Goal: Task Accomplishment & Management: Use online tool/utility

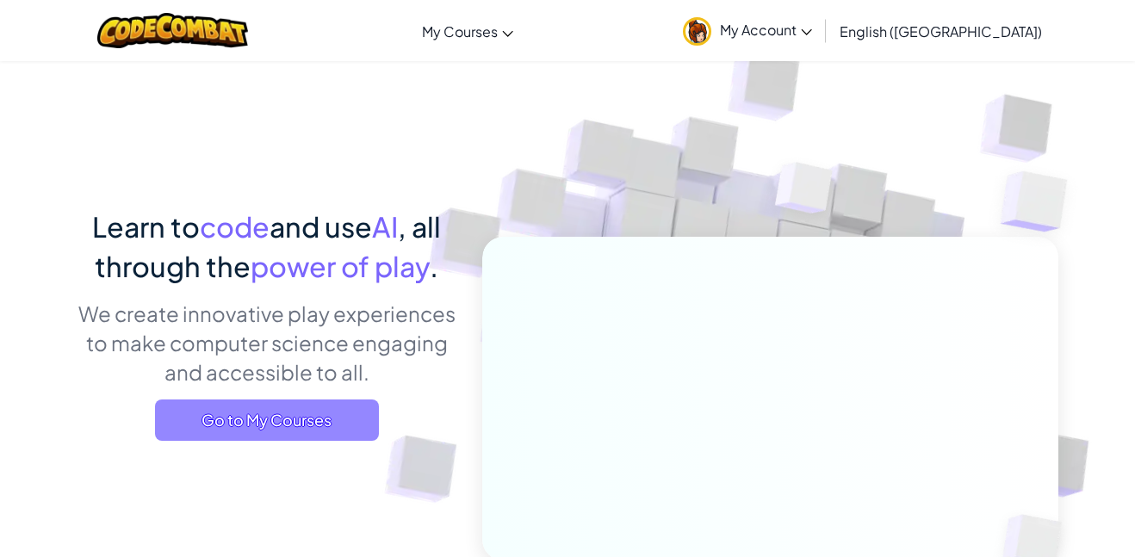
click at [238, 423] on span "Go to My Courses" at bounding box center [267, 420] width 224 height 41
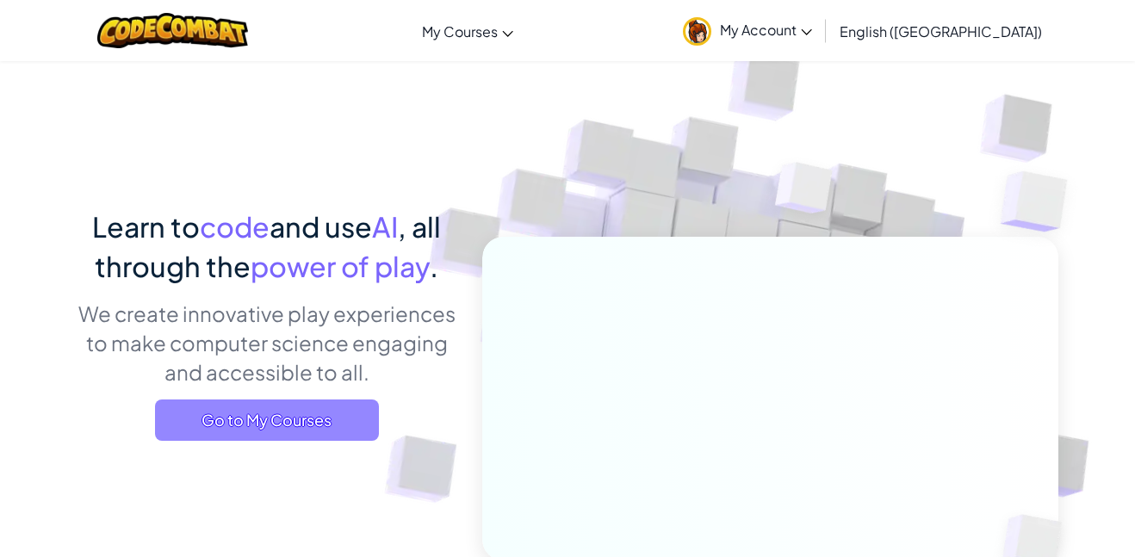
click at [229, 430] on span "Go to My Courses" at bounding box center [267, 420] width 224 height 41
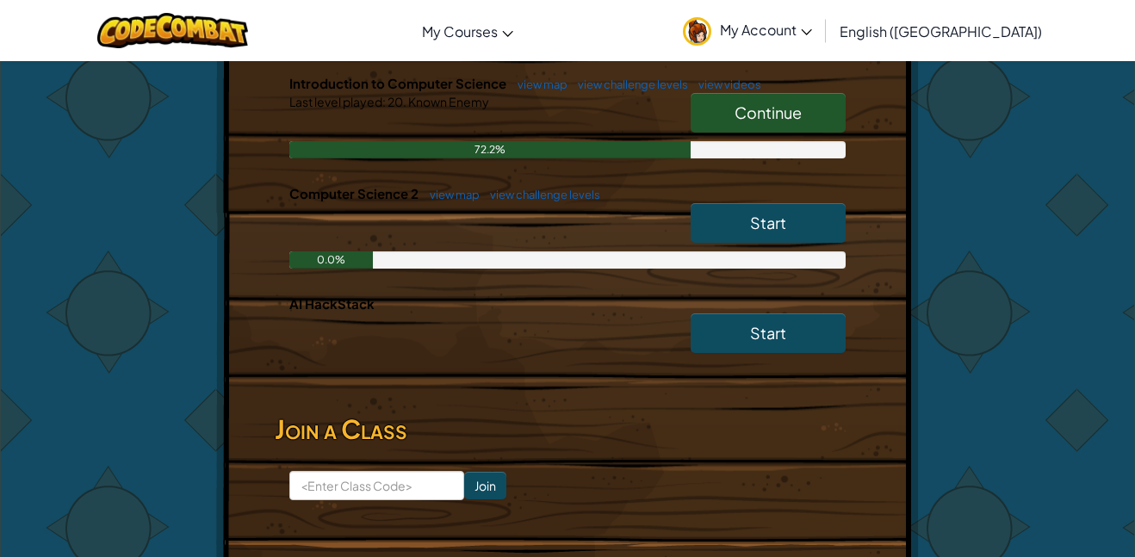
scroll to position [523, 0]
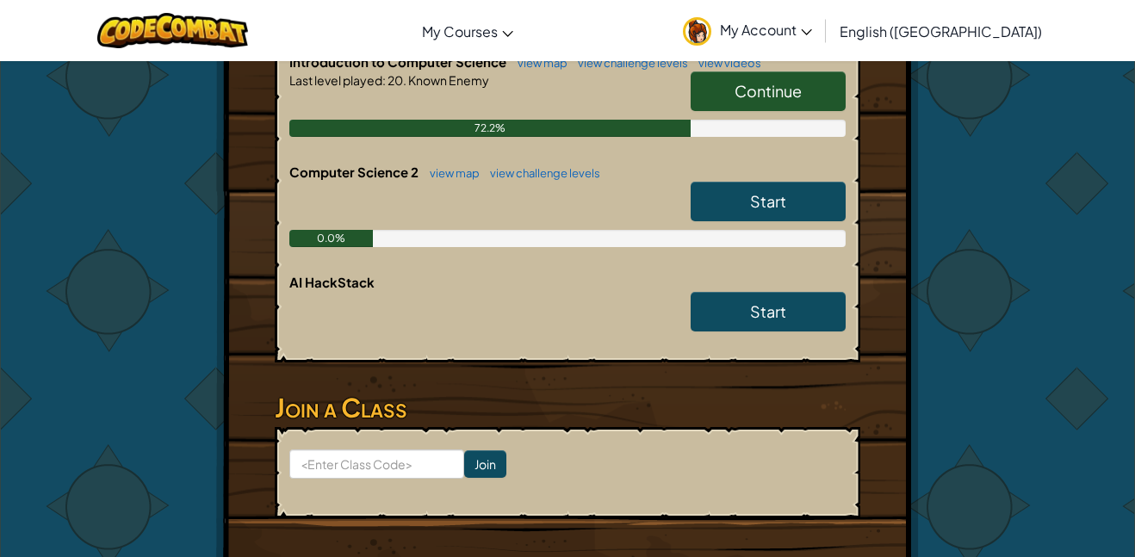
click at [790, 99] on span "Continue" at bounding box center [767, 91] width 67 height 20
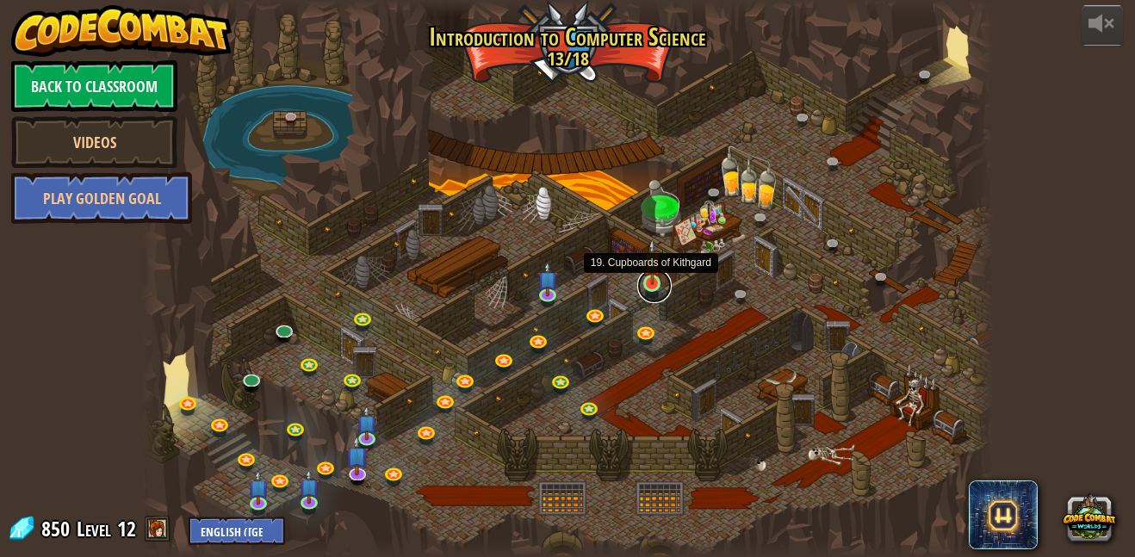
click at [654, 291] on link at bounding box center [654, 286] width 34 height 34
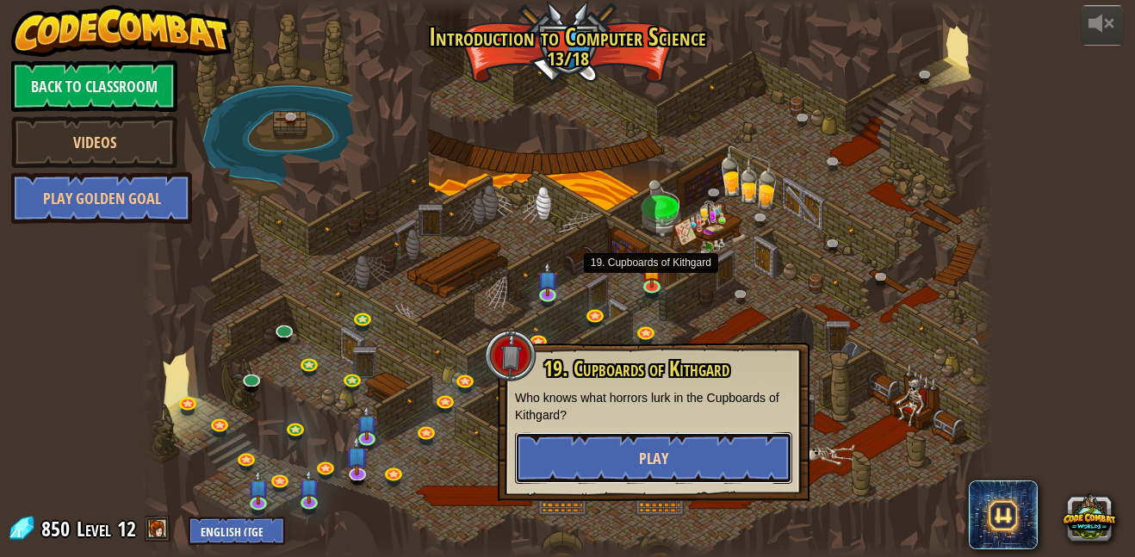
click at [652, 442] on button "Play" at bounding box center [653, 458] width 277 height 52
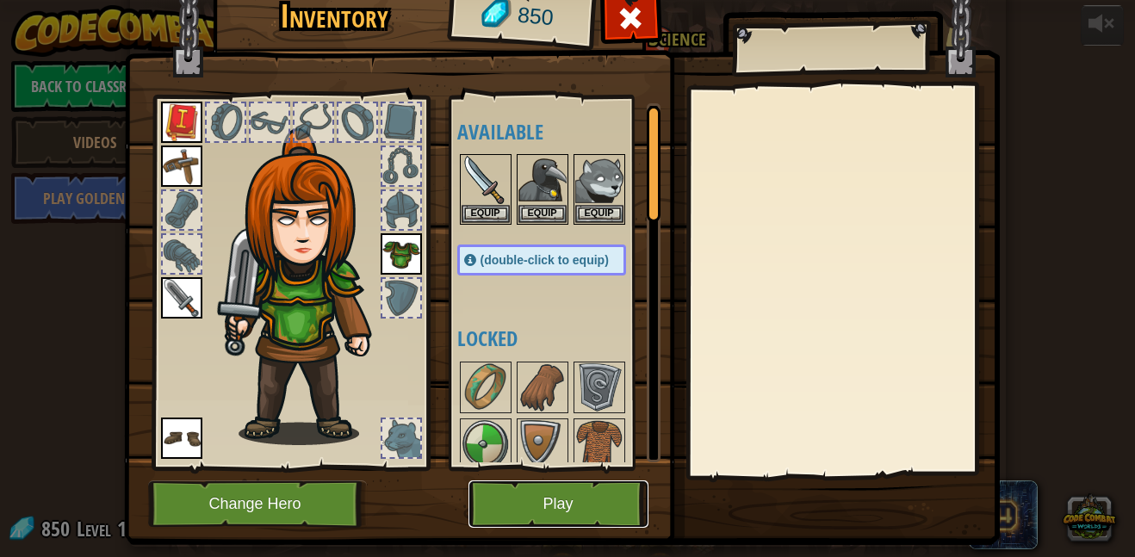
click at [579, 492] on button "Play" at bounding box center [558, 503] width 180 height 47
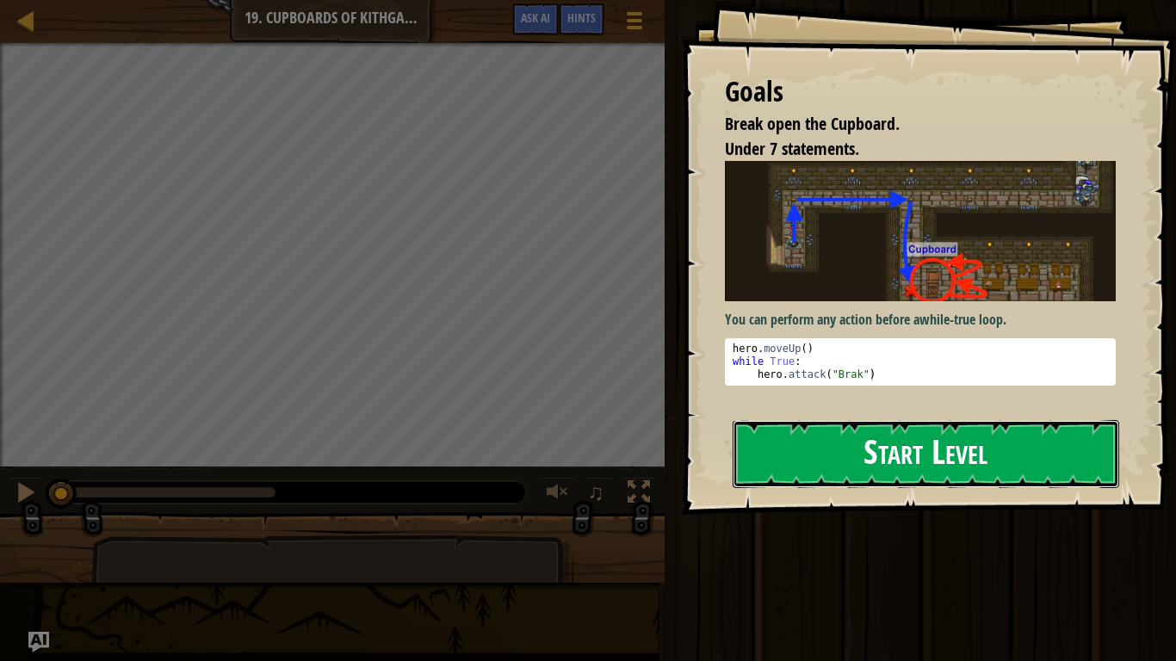
click at [833, 446] on button "Start Level" at bounding box center [926, 454] width 387 height 68
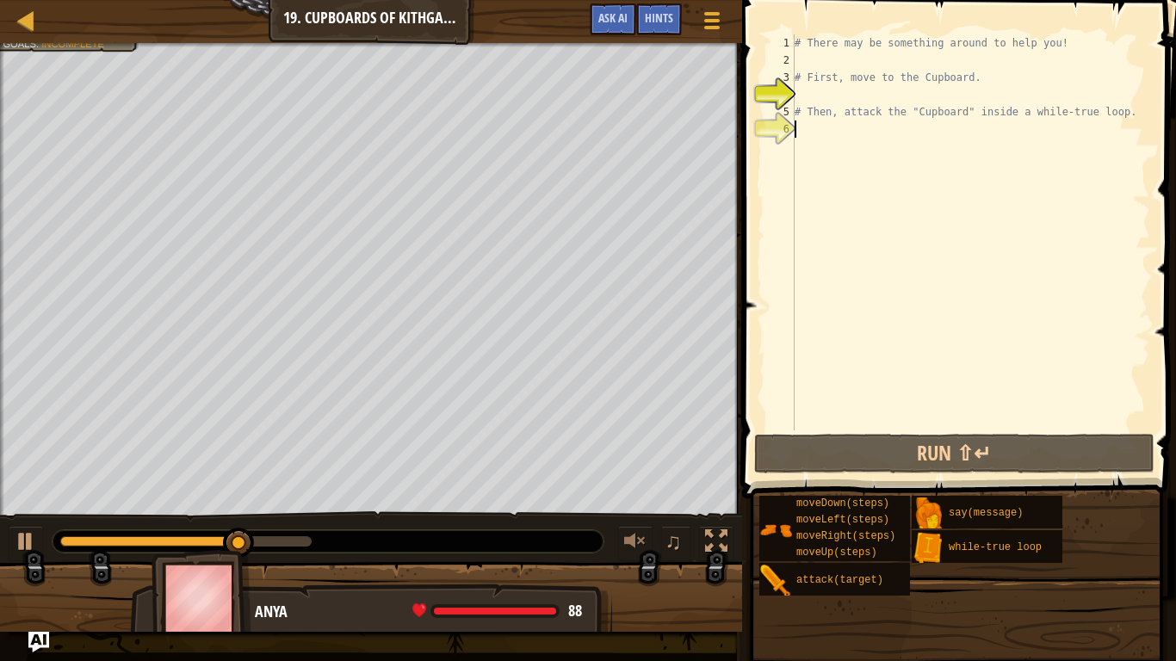
click at [803, 135] on div "# There may be something around to help you! # First, move to the Cupboard. # T…" at bounding box center [970, 249] width 359 height 431
click at [803, 82] on div "# There may be something around to help you! # First, move to the Cupboard. # T…" at bounding box center [970, 249] width 359 height 431
type textarea "# First, move to the Cupboard."
click at [803, 94] on div "# There may be something around to help you! # First, move to the Cupboard. # T…" at bounding box center [970, 249] width 359 height 431
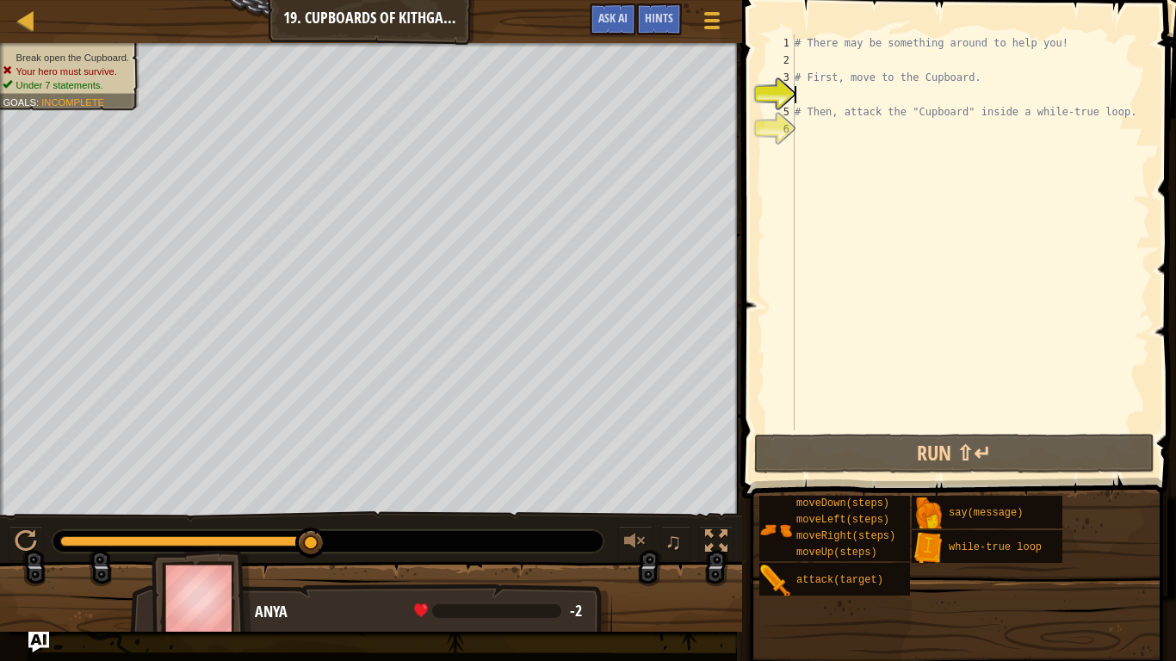
click at [852, 98] on div "# There may be something around to help you! # First, move to the Cupboard. # T…" at bounding box center [970, 249] width 359 height 431
